Goal: Task Accomplishment & Management: Complete application form

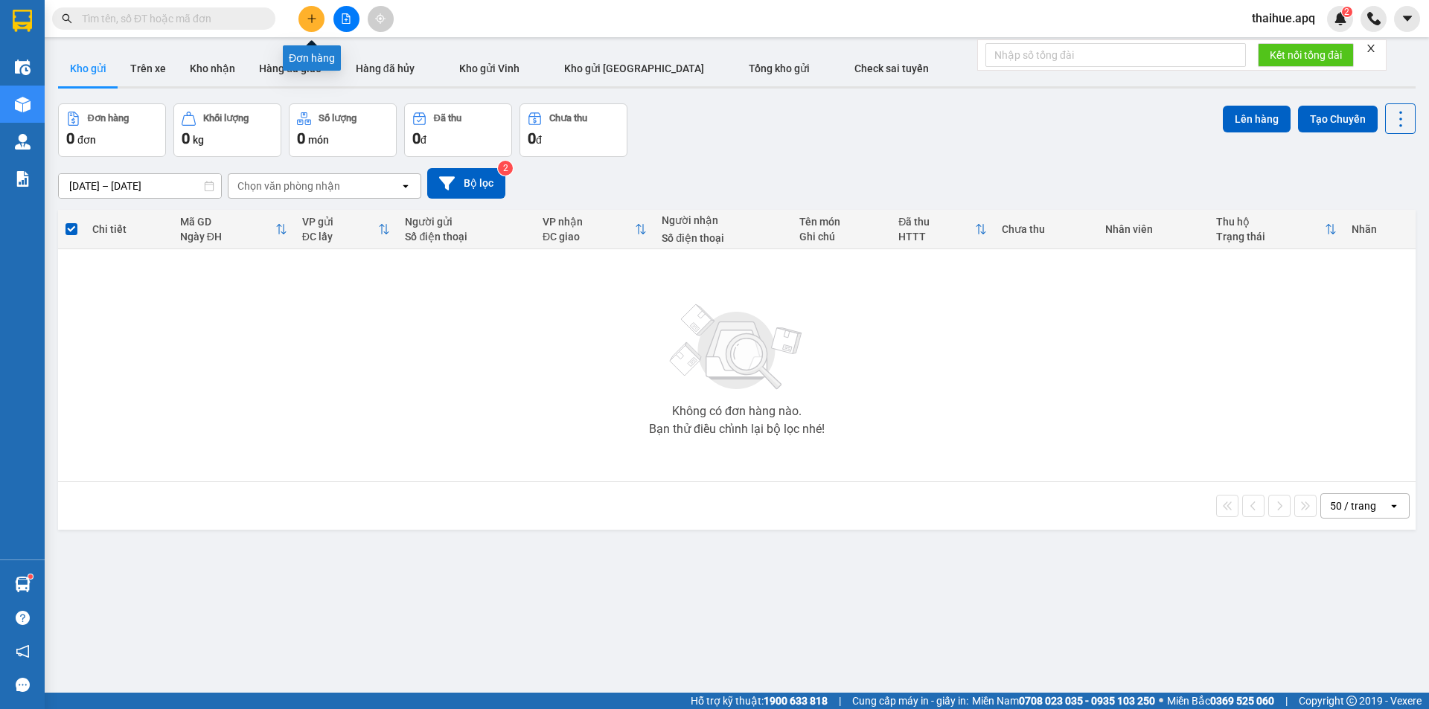
click at [308, 11] on button at bounding box center [311, 19] width 26 height 26
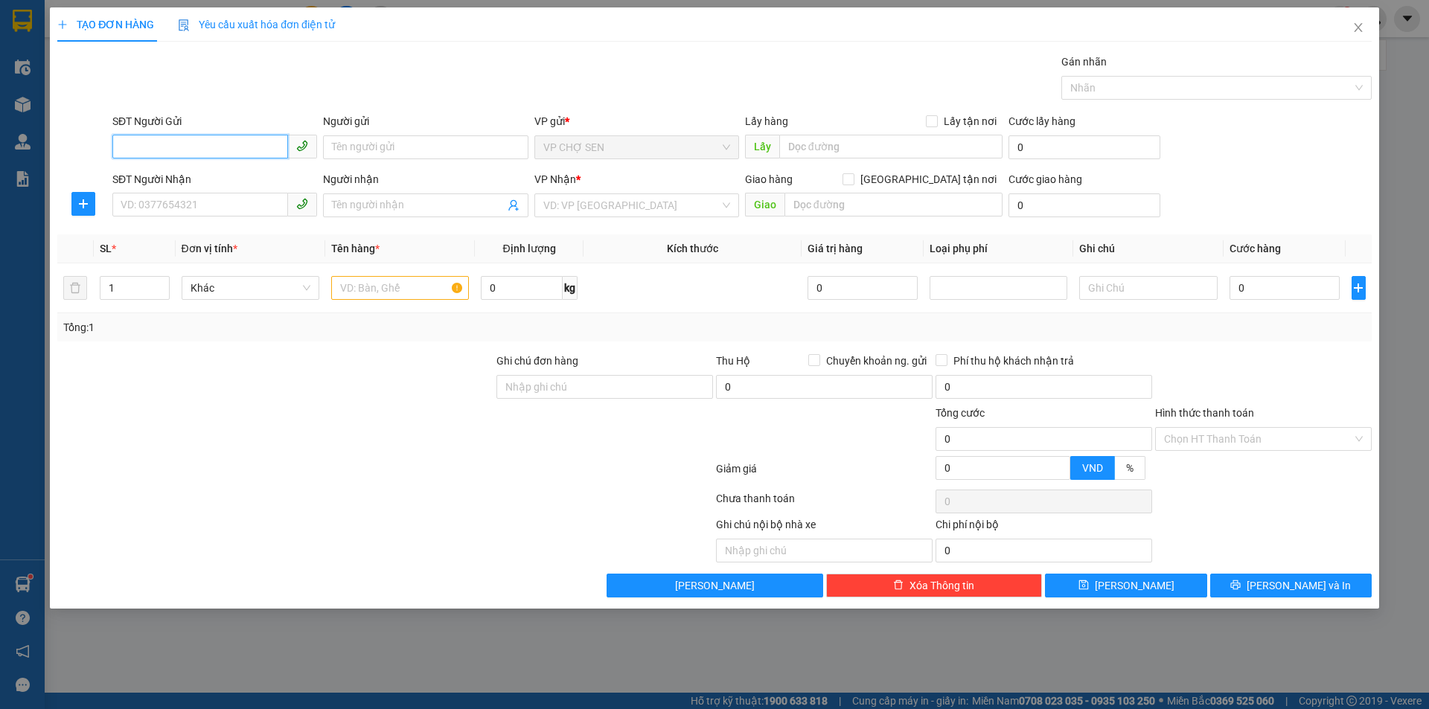
click at [217, 150] on input "SĐT Người Gửi" at bounding box center [200, 147] width 176 height 24
type input "0705442137"
click at [161, 179] on div "0705442137 - HIẾU" at bounding box center [214, 177] width 187 height 16
type input "HIẾU"
type input "0705442137"
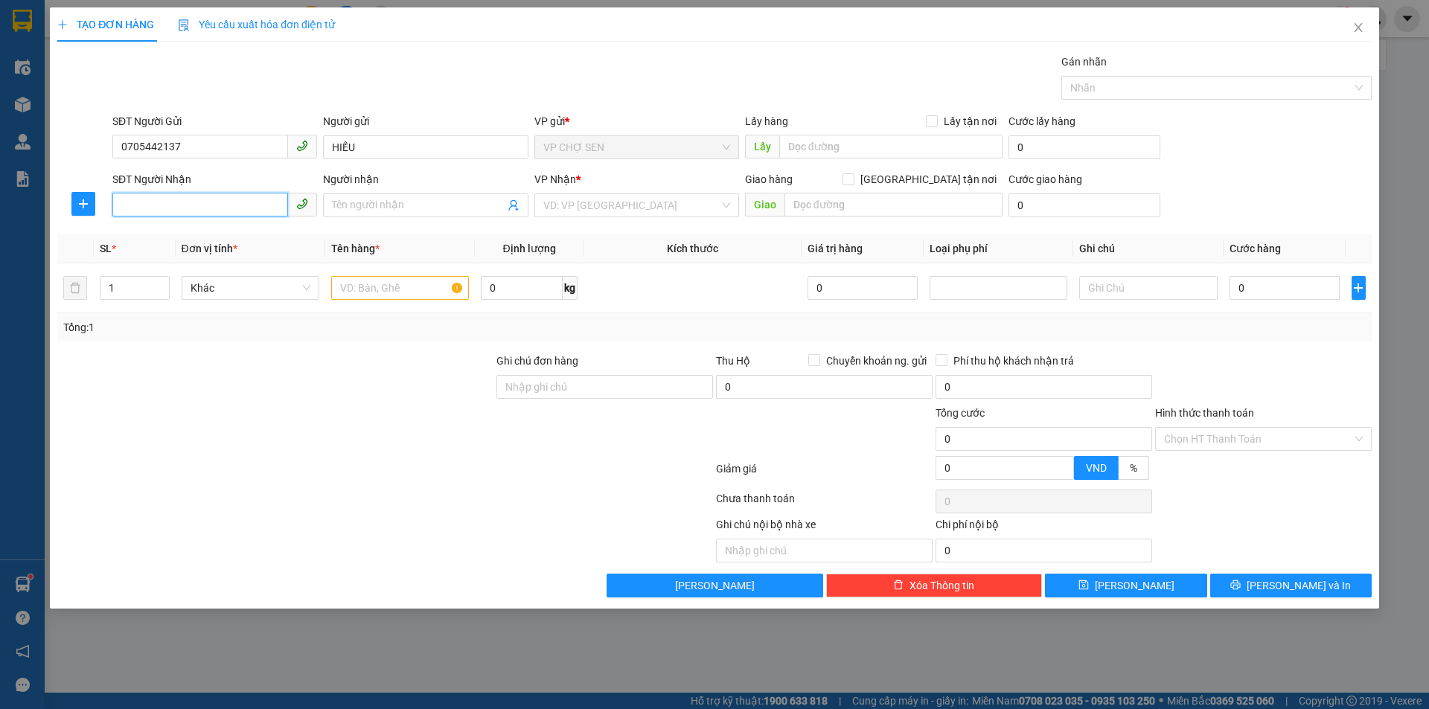
click at [156, 204] on input "SĐT Người Nhận" at bounding box center [200, 205] width 176 height 24
click at [201, 237] on div "0705443549 - CHỊ THƯƠNG" at bounding box center [214, 235] width 187 height 16
type input "0705443549"
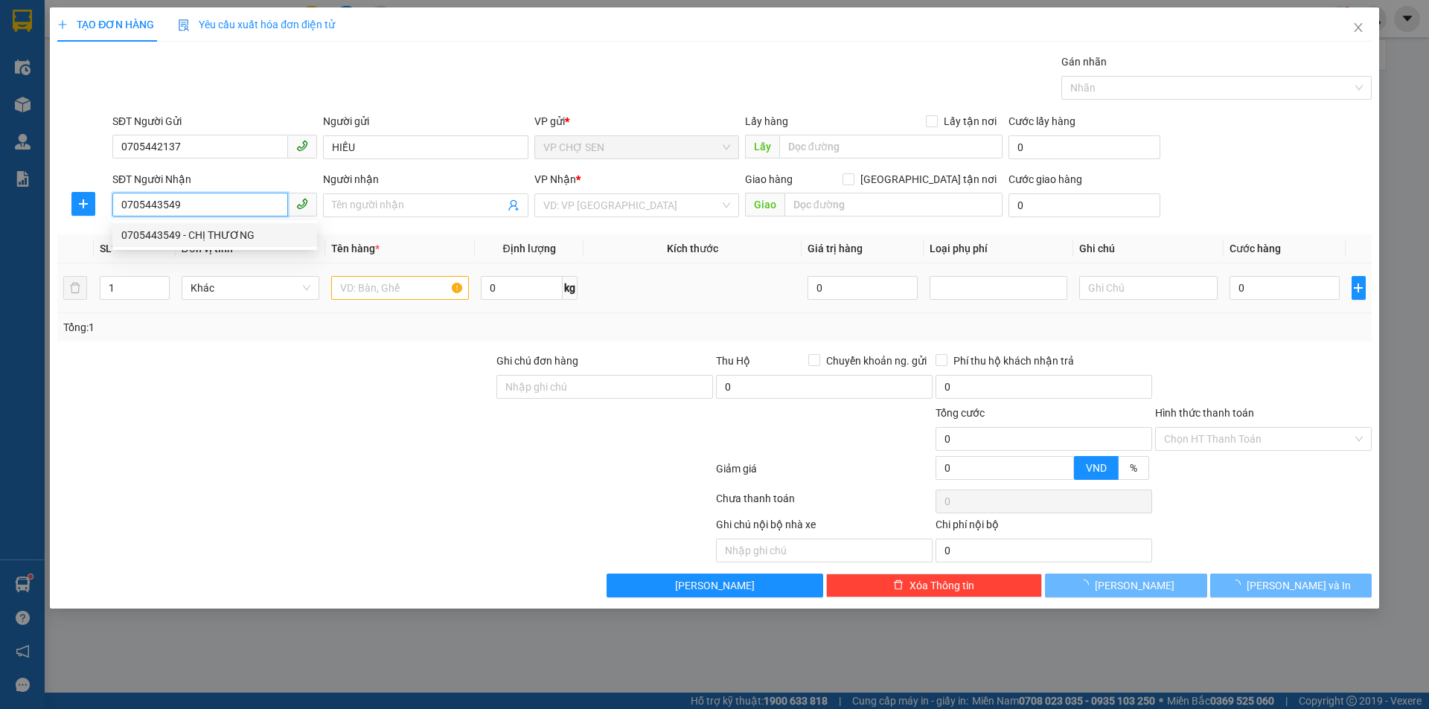
type input "CHỊ THƯƠNG"
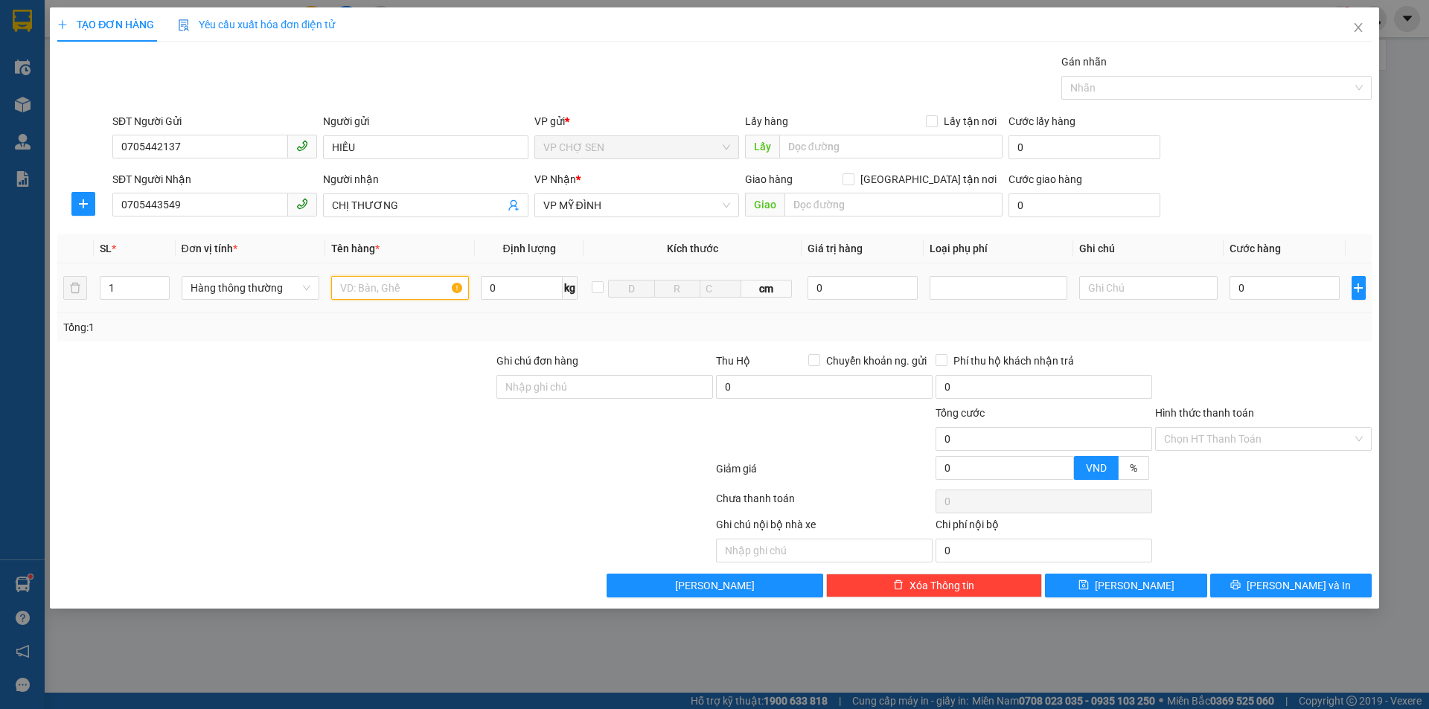
click at [353, 290] on input "text" at bounding box center [400, 288] width 138 height 24
type input "t"
type input "TP"
type input "4"
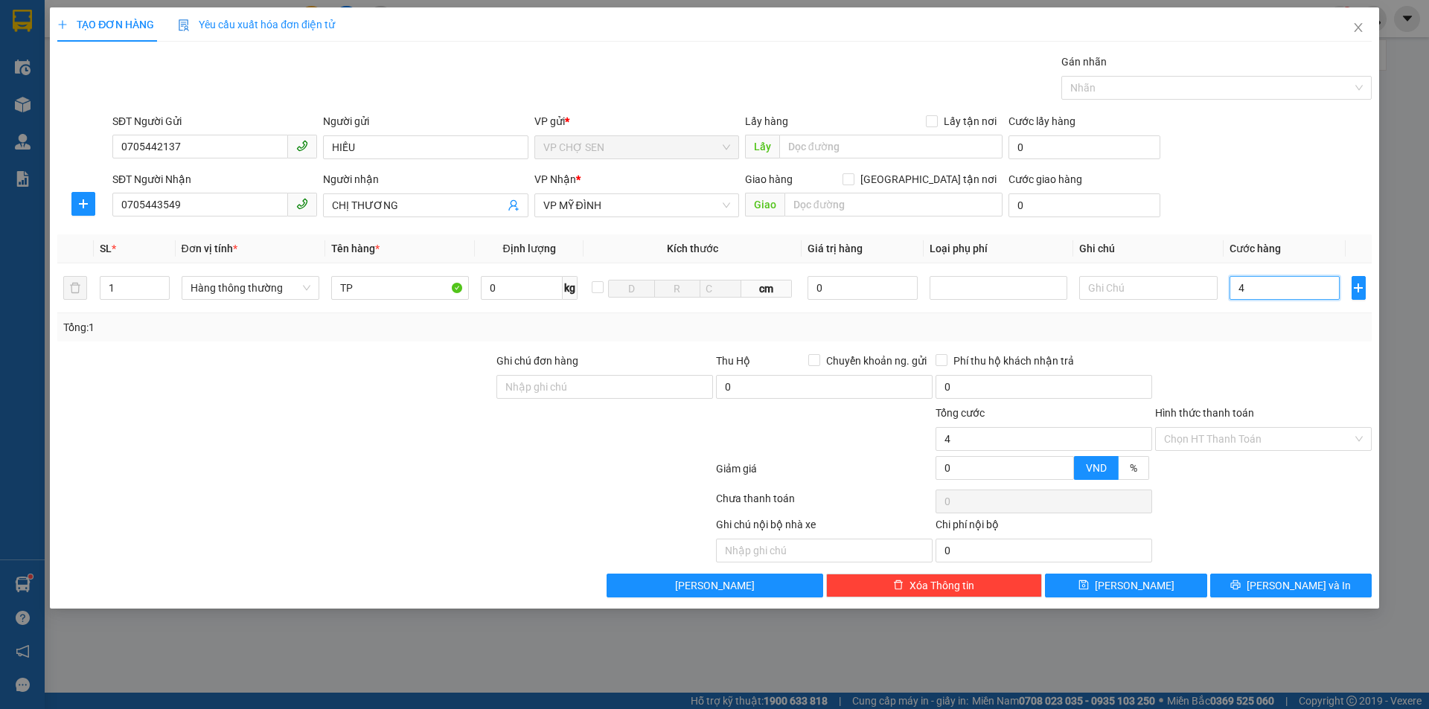
type input "4"
type input "40"
type input "400"
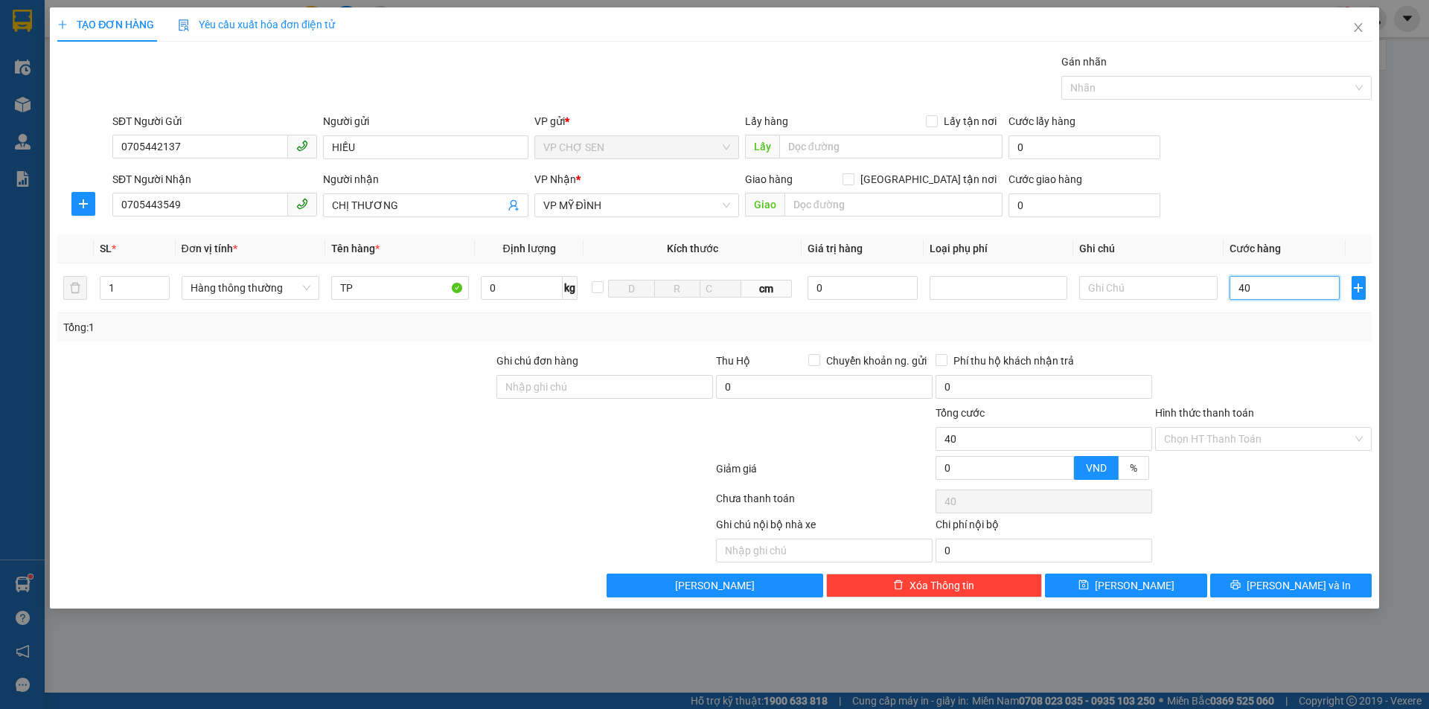
type input "400"
type input "4.000"
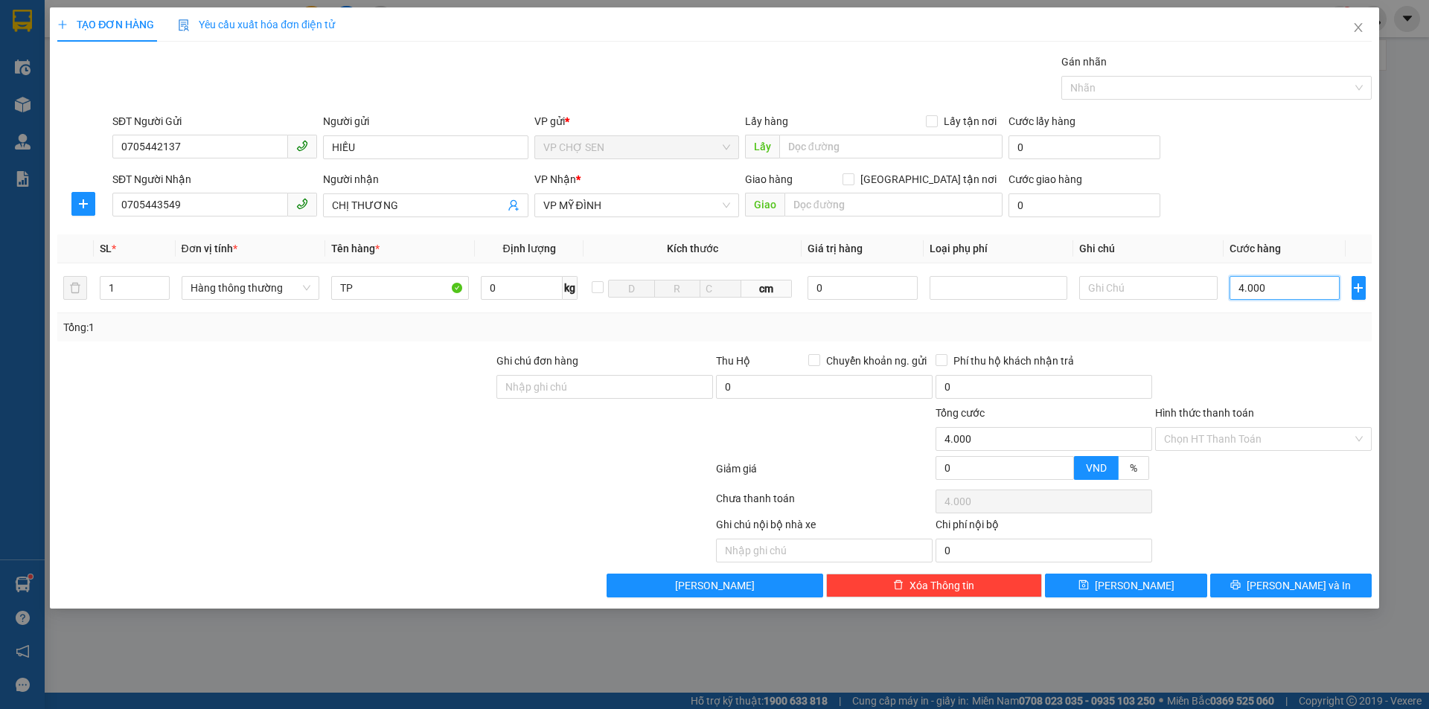
type input "40.000"
click at [1223, 430] on input "Hình thức thanh toán" at bounding box center [1258, 439] width 188 height 22
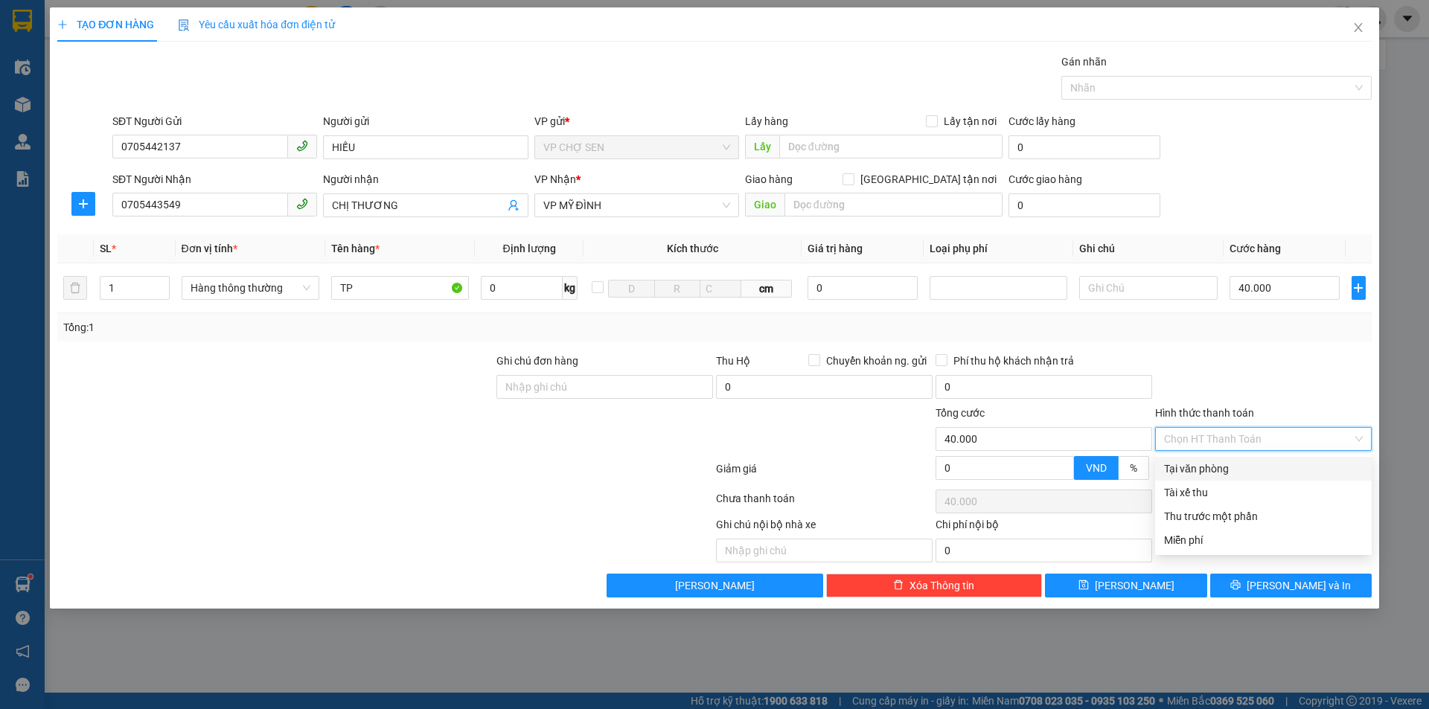
click at [1215, 464] on div "Tại văn phòng" at bounding box center [1263, 469] width 199 height 16
type input "0"
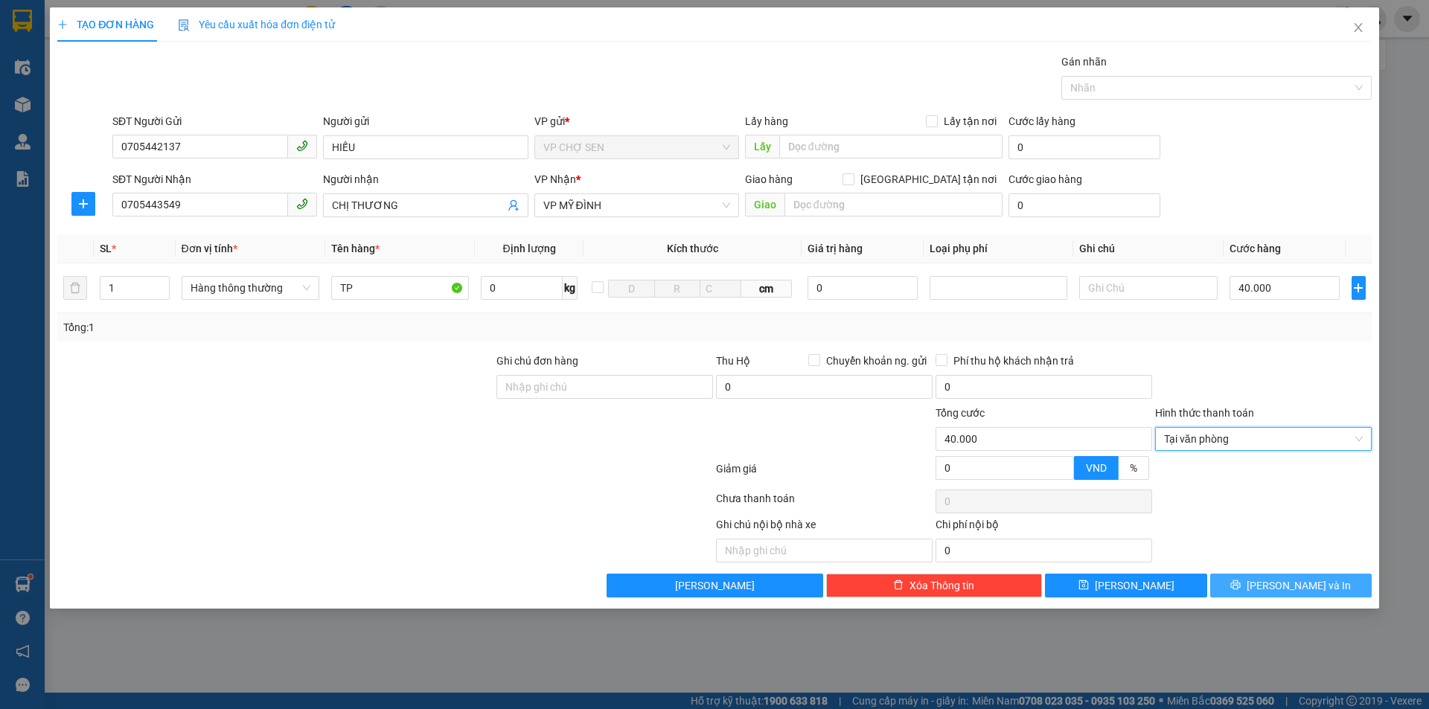
click at [1290, 586] on span "[PERSON_NAME] và In" at bounding box center [1298, 585] width 104 height 16
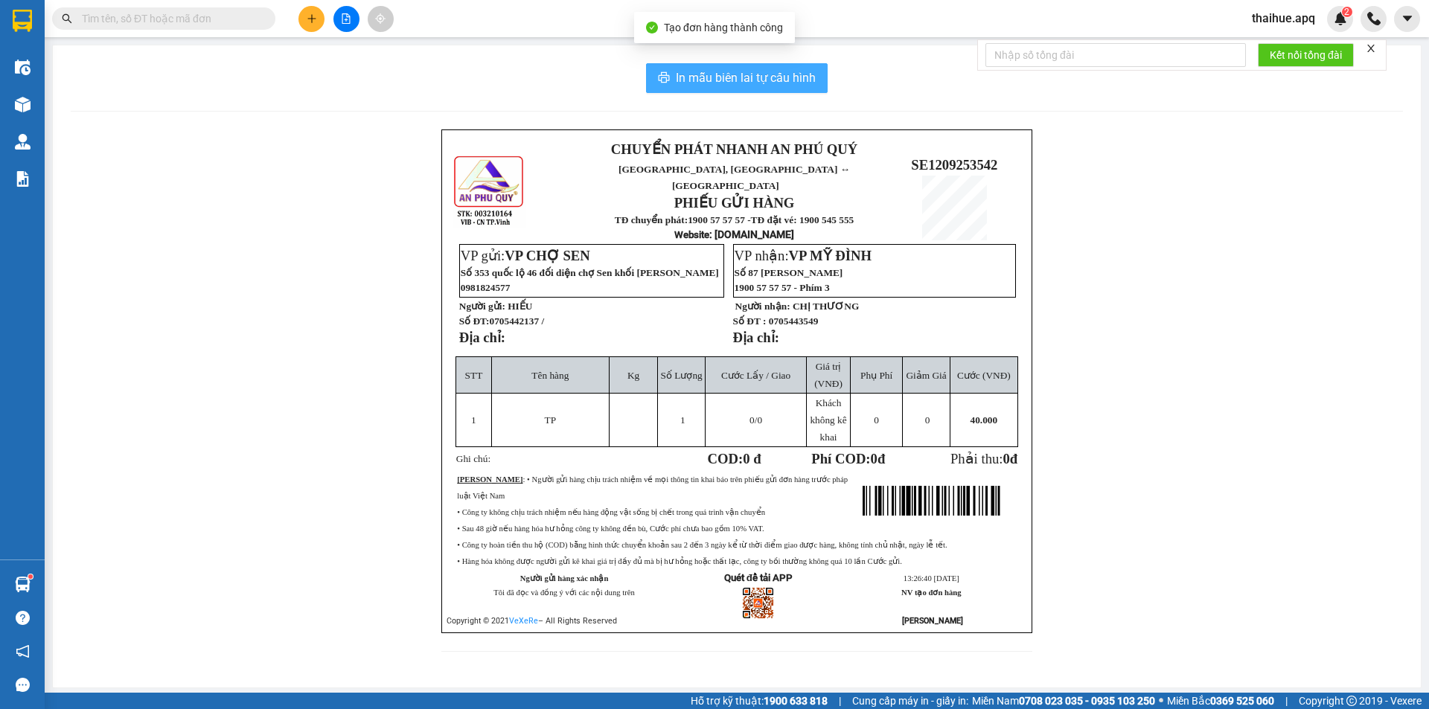
click at [695, 74] on span "In mẫu biên lai tự cấu hình" at bounding box center [746, 77] width 140 height 19
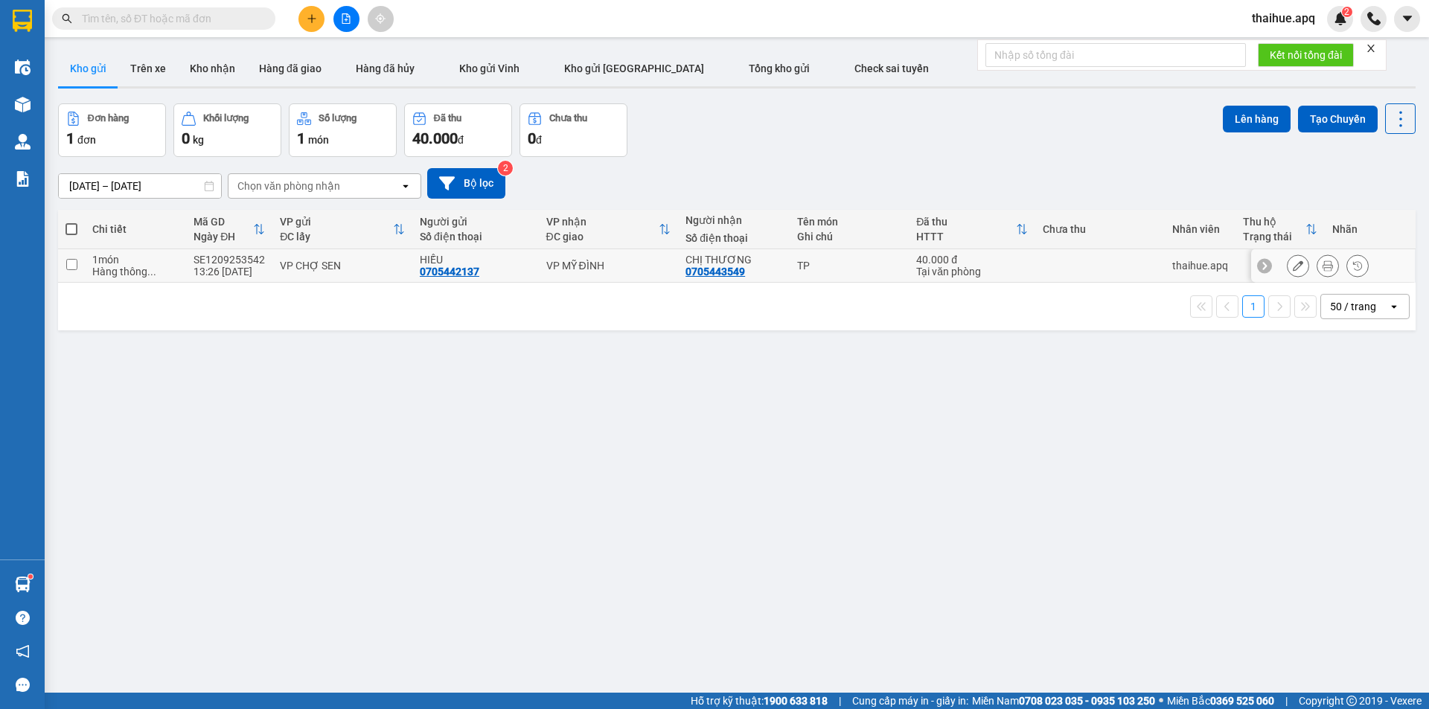
click at [397, 261] on div "VP CHỢ SEN" at bounding box center [342, 266] width 125 height 12
checkbox input "true"
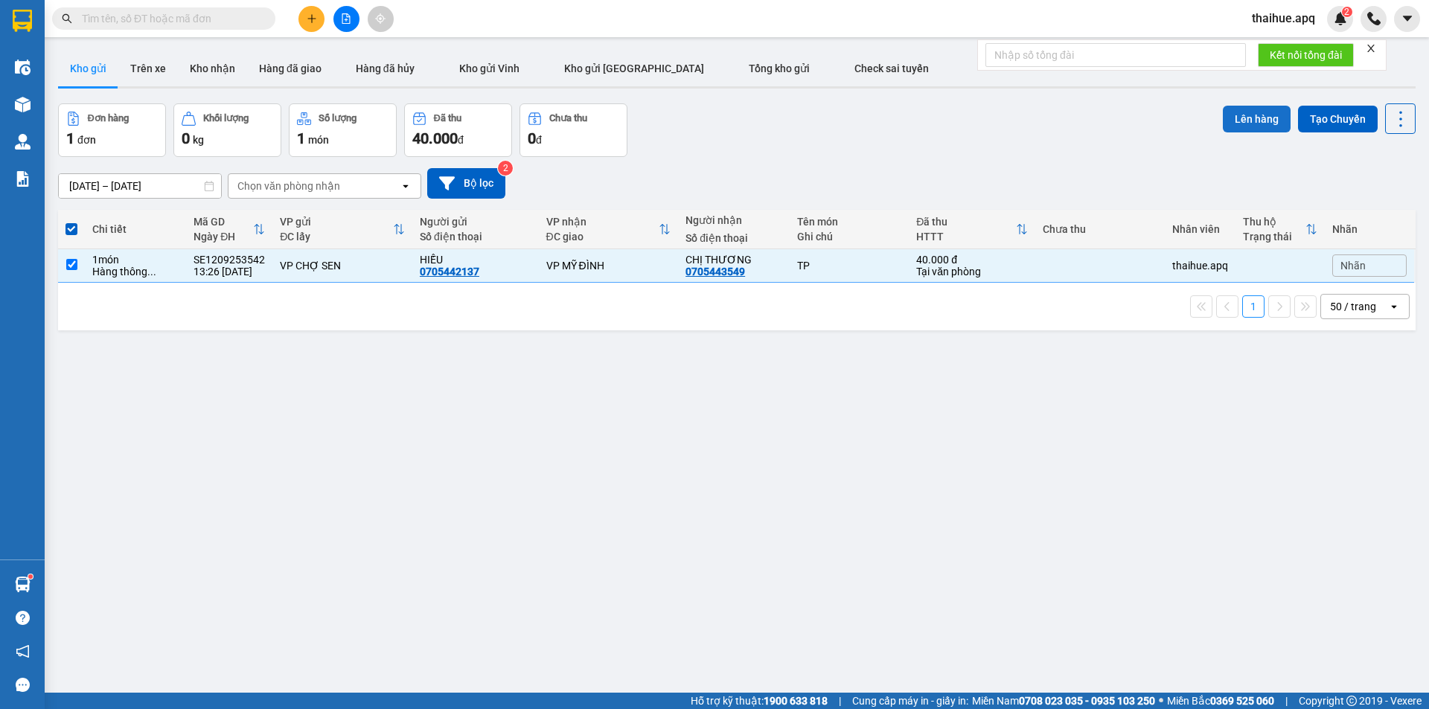
click at [1243, 116] on button "Lên hàng" at bounding box center [1257, 119] width 68 height 27
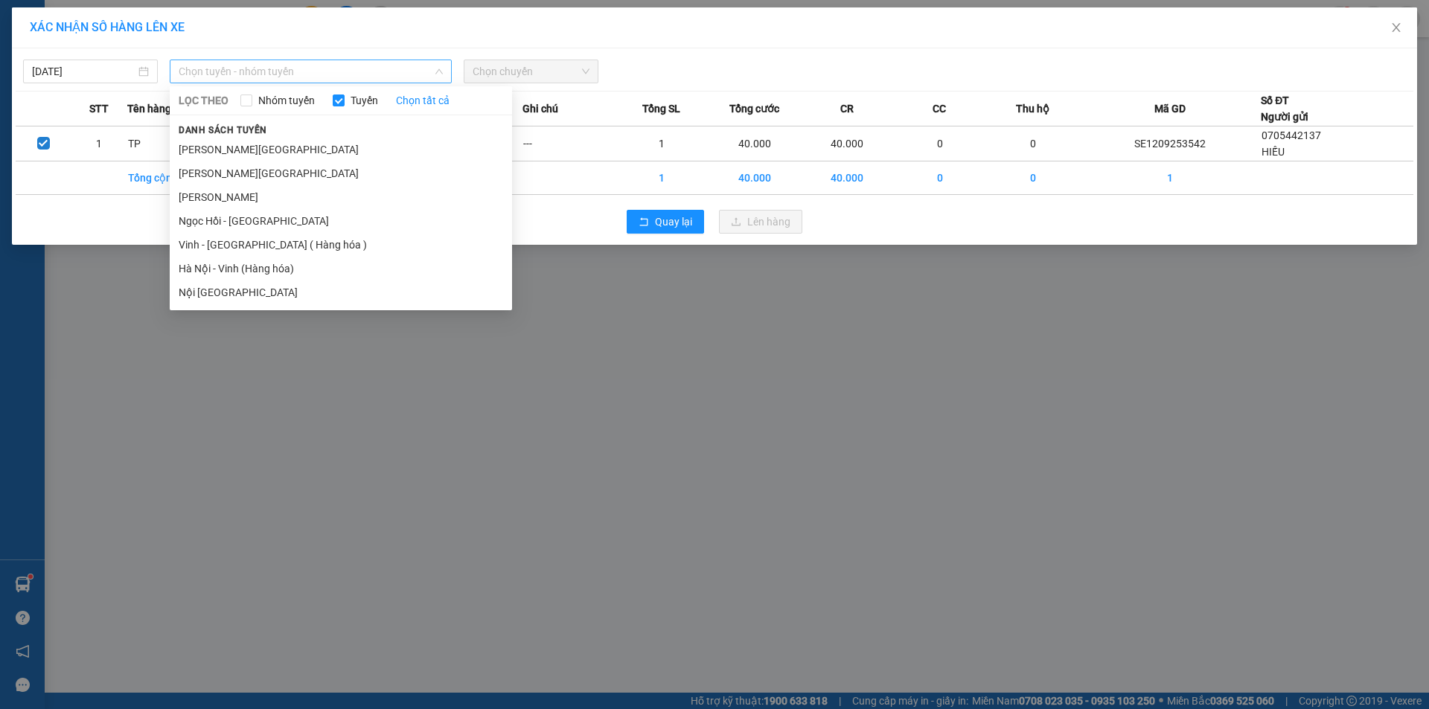
click at [337, 71] on span "Chọn tuyến - nhóm tuyến" at bounding box center [311, 71] width 264 height 22
click at [205, 246] on li "Vinh - [GEOGRAPHIC_DATA] ( Hàng hóa )" at bounding box center [341, 245] width 342 height 24
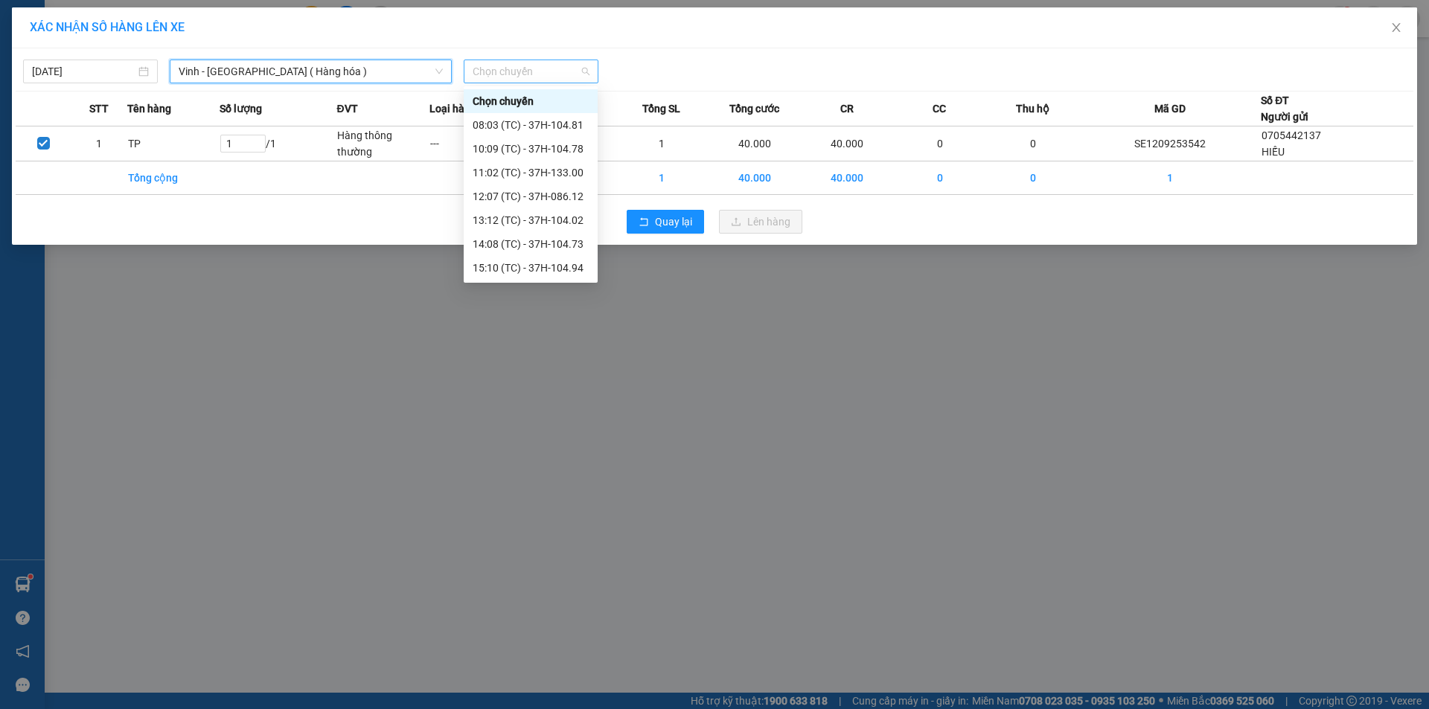
click at [547, 69] on span "Chọn chuyến" at bounding box center [531, 71] width 117 height 22
click at [568, 271] on div "15:10 (TC) - 37H-104.94" at bounding box center [531, 268] width 116 height 16
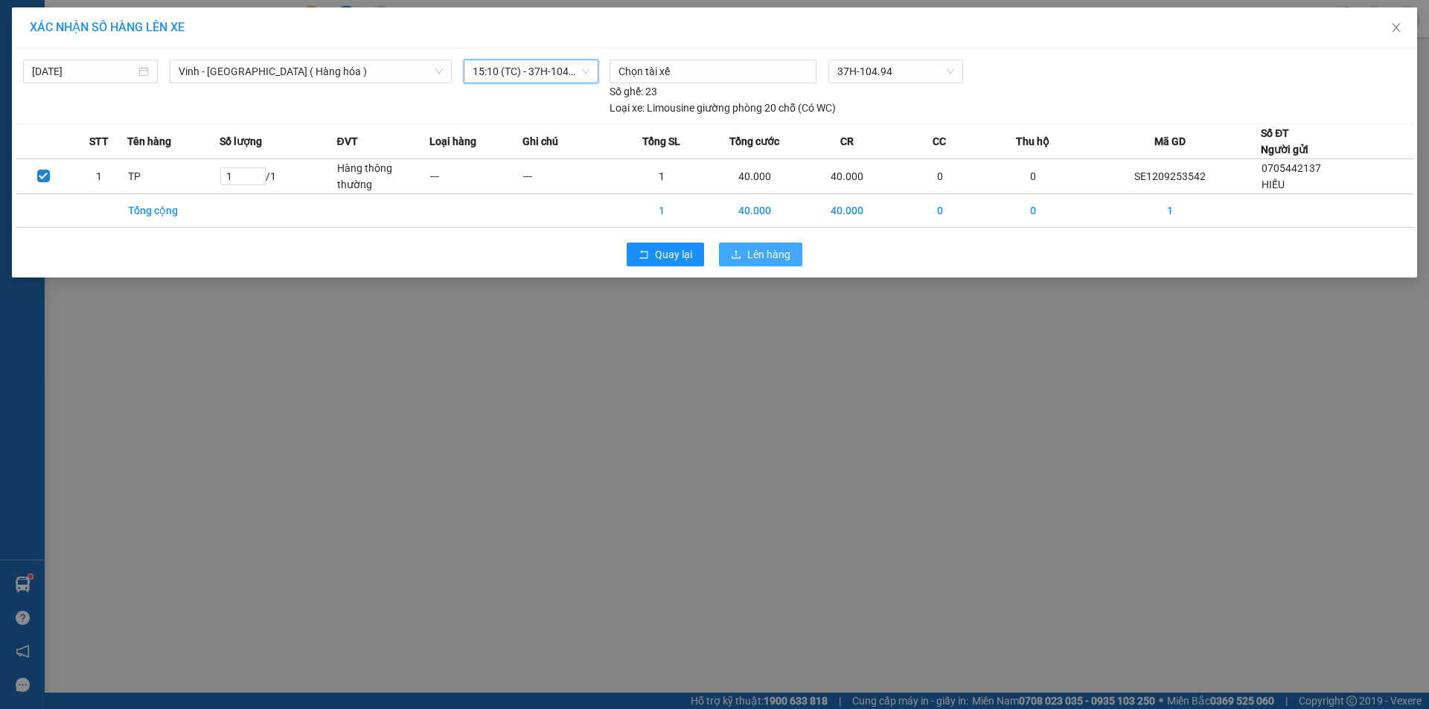
click at [760, 250] on span "Lên hàng" at bounding box center [768, 254] width 43 height 16
